Goal: Task Accomplishment & Management: Manage account settings

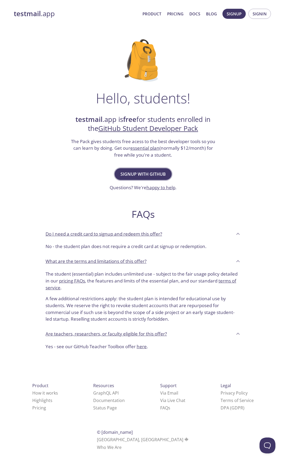
click at [153, 173] on span "Signup with GitHub" at bounding box center [143, 173] width 45 height 7
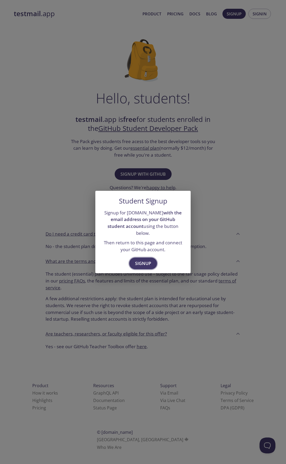
click at [143, 261] on span "Signup" at bounding box center [143, 263] width 16 height 7
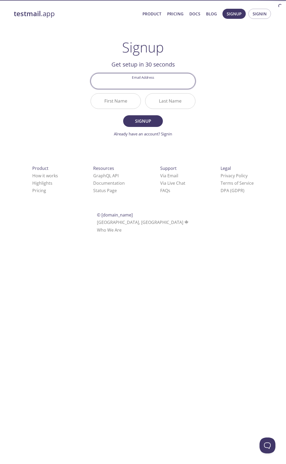
click at [136, 86] on input "Email Address" at bounding box center [143, 80] width 104 height 15
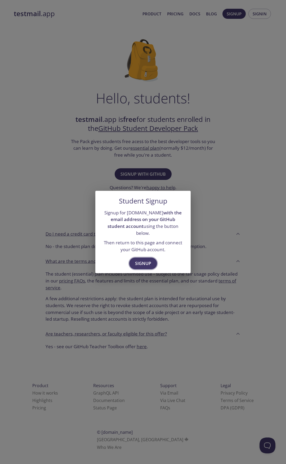
click at [145, 260] on span "Signup" at bounding box center [143, 263] width 16 height 7
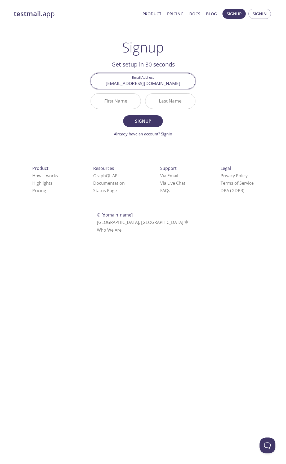
type input "treeqryt@gmail.com"
type input "Kal-el"
type input "L"
click at [144, 120] on span "Signup" at bounding box center [143, 120] width 28 height 7
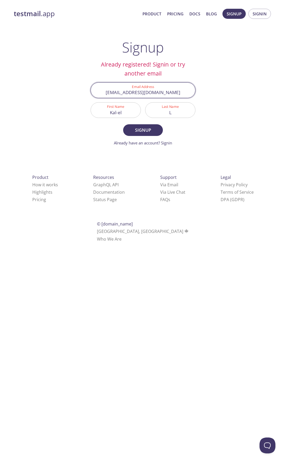
drag, startPoint x: 169, startPoint y: 92, endPoint x: 101, endPoint y: 90, distance: 67.3
click at [100, 90] on input "treeqryt@gmail.com" at bounding box center [143, 90] width 104 height 15
click at [126, 91] on input "treeqryt@gmail.com" at bounding box center [143, 90] width 104 height 15
click at [138, 92] on input "treeqryt@gmail.com" at bounding box center [143, 90] width 104 height 15
type input "treeqrsub@gmail.com"
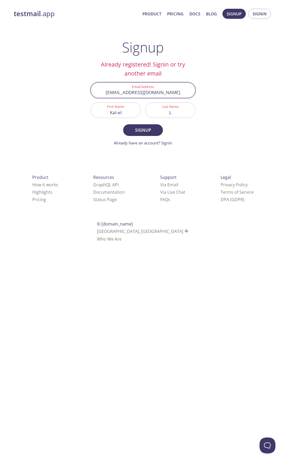
click at [123, 124] on button "Signup" at bounding box center [143, 130] width 40 height 12
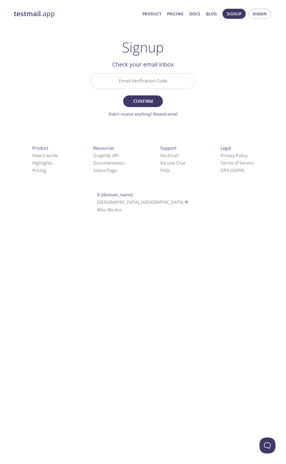
click at [137, 82] on input "Email Verification Code" at bounding box center [143, 80] width 104 height 15
type input "BCH5R8S"
click at [123, 95] on button "Confirm" at bounding box center [143, 101] width 40 height 12
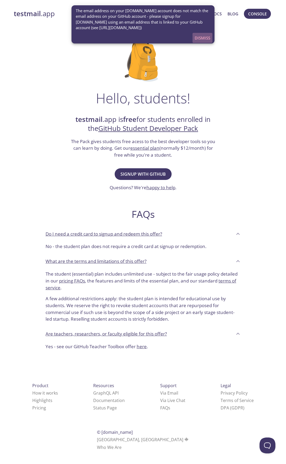
click at [203, 37] on span "Dismiss" at bounding box center [203, 37] width 16 height 7
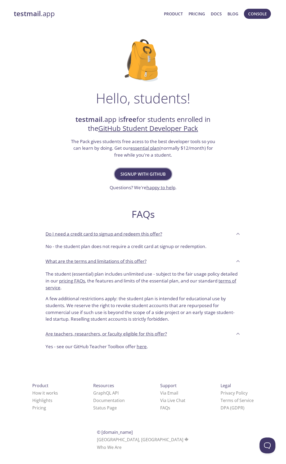
click at [148, 173] on span "Signup with GitHub" at bounding box center [143, 173] width 45 height 7
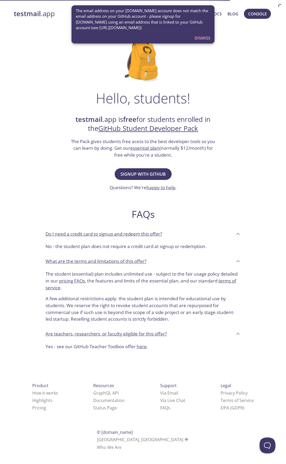
click at [200, 37] on span "Dismiss" at bounding box center [203, 37] width 16 height 7
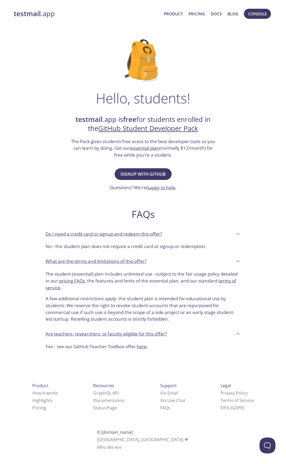
click at [20, 15] on strong "testmail" at bounding box center [27, 13] width 27 height 9
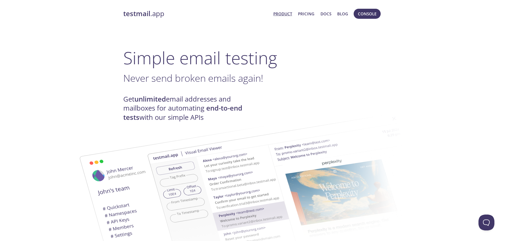
drag, startPoint x: 409, startPoint y: 28, endPoint x: 409, endPoint y: 4, distance: 24.1
click at [286, 17] on span "Console" at bounding box center [367, 13] width 30 height 13
click at [286, 15] on span "Console" at bounding box center [367, 13] width 19 height 7
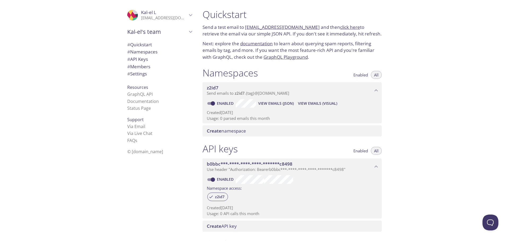
click at [183, 13] on span "Kal-el L" at bounding box center [164, 13] width 46 height 6
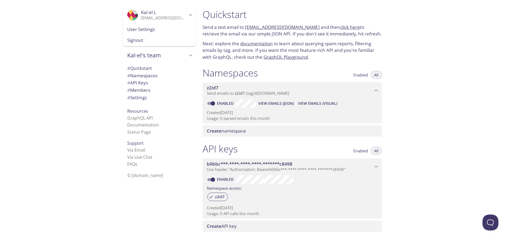
click at [135, 38] on span "Signout" at bounding box center [159, 40] width 65 height 7
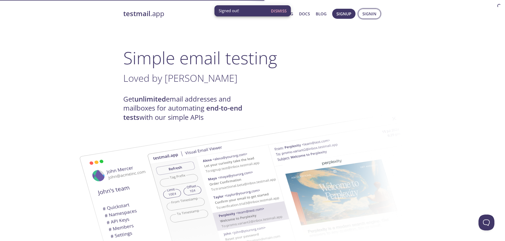
click at [286, 15] on span "Signin" at bounding box center [369, 13] width 14 height 7
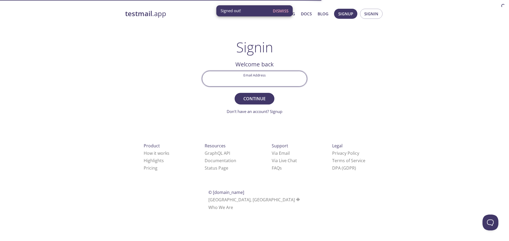
click at [252, 78] on input "Email Address" at bounding box center [254, 78] width 104 height 15
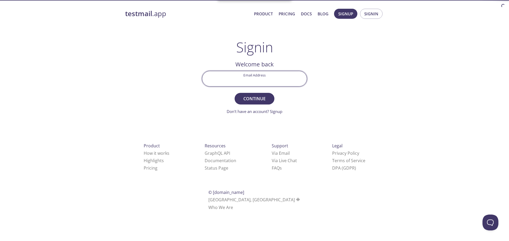
type input "treeqryt@gmail.com"
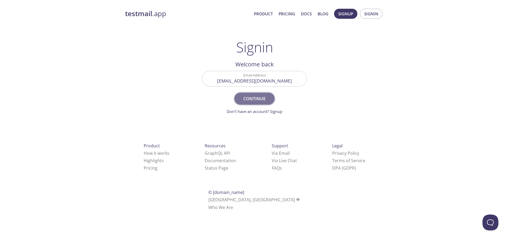
click at [246, 95] on span "Continue" at bounding box center [254, 98] width 28 height 7
click at [248, 81] on input "Signin Security Code" at bounding box center [254, 78] width 104 height 15
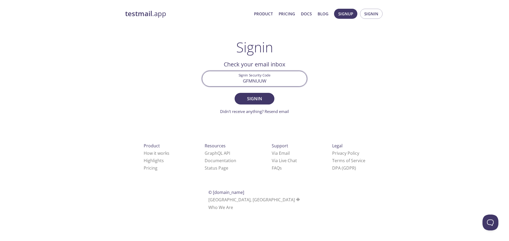
type input "GFMNUUW"
click at [234, 93] on button "Signin" at bounding box center [254, 99] width 40 height 12
